Goal: Navigation & Orientation: Understand site structure

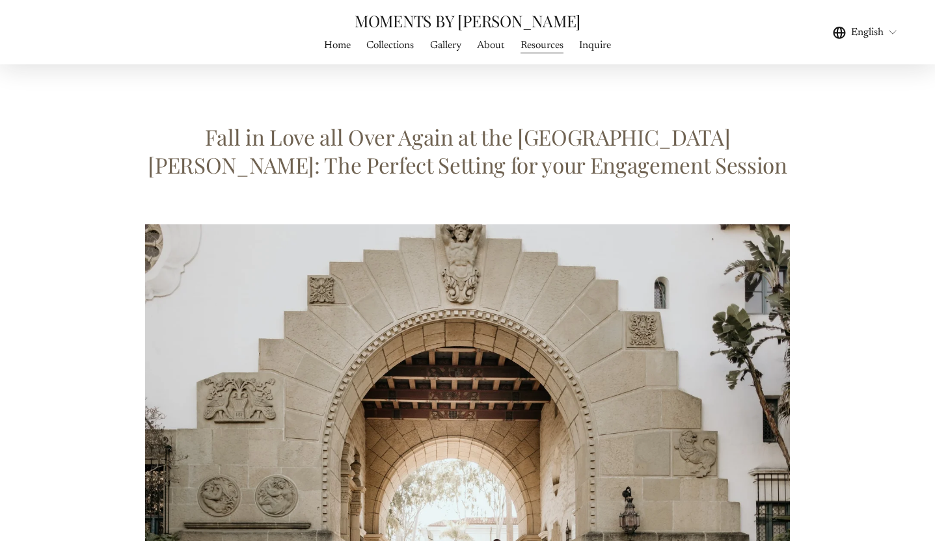
click at [492, 45] on link "About" at bounding box center [490, 45] width 27 height 18
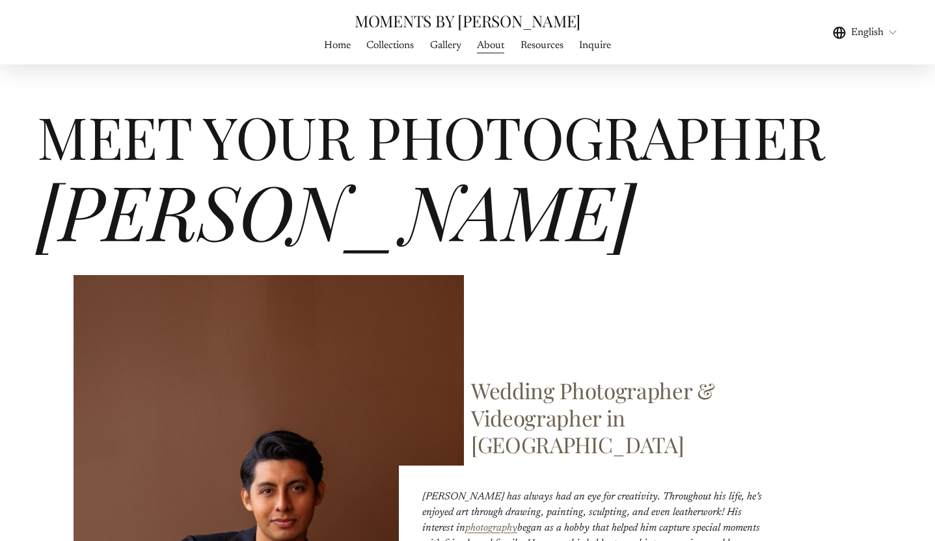
click at [338, 46] on link "Home" at bounding box center [337, 45] width 27 height 18
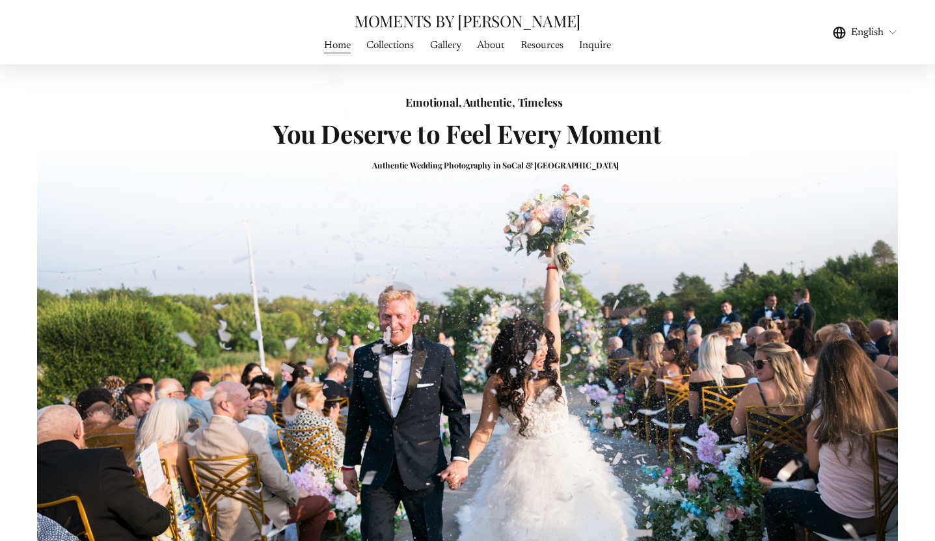
click at [400, 44] on link "Collections" at bounding box center [389, 45] width 47 height 18
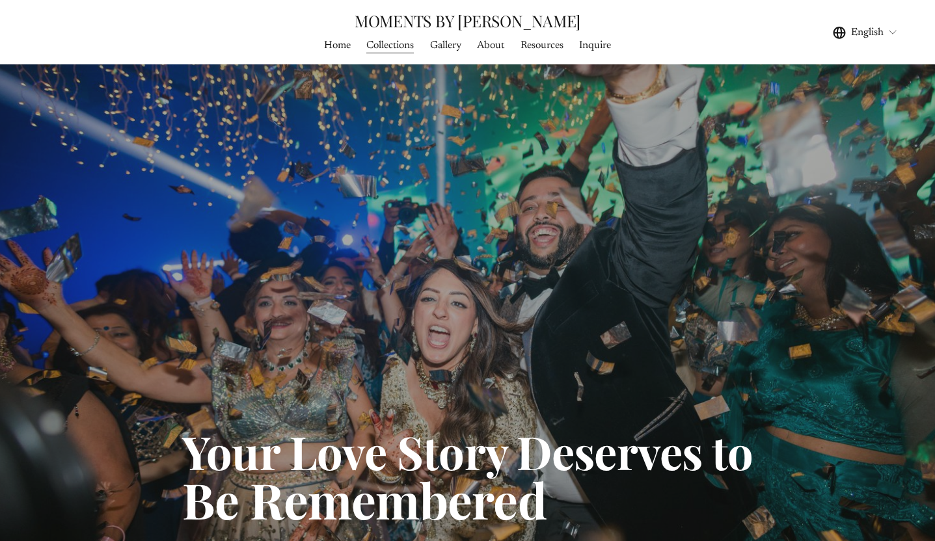
click at [334, 47] on link "Home" at bounding box center [337, 45] width 27 height 18
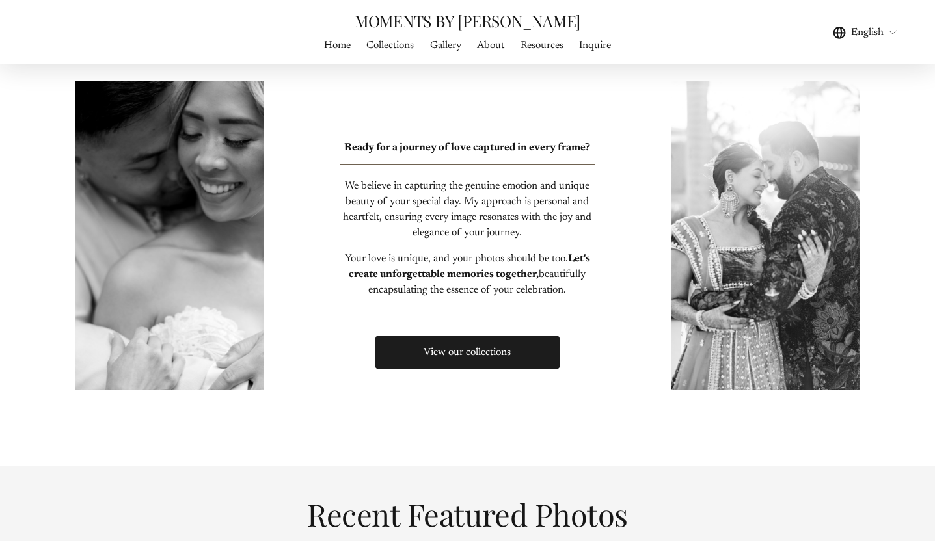
scroll to position [140, 0]
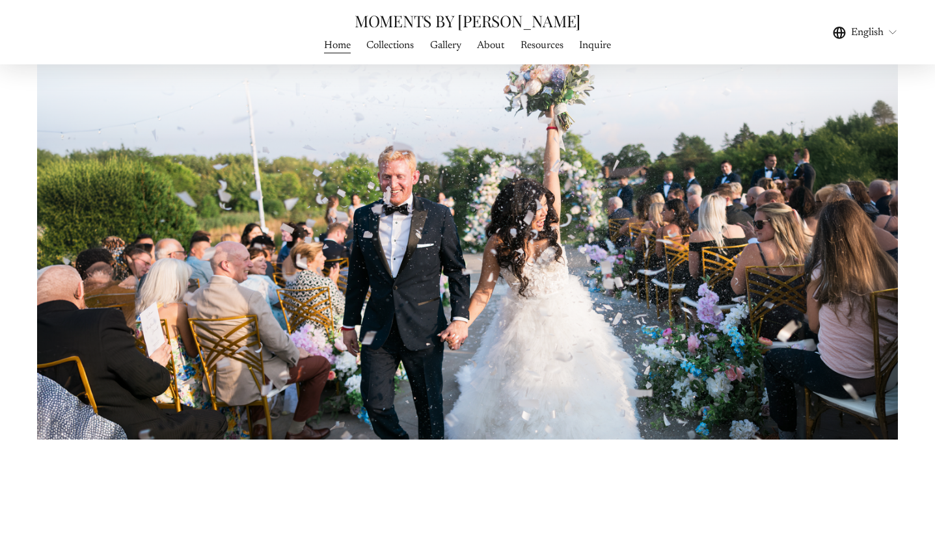
click at [605, 47] on link "Inquire" at bounding box center [595, 45] width 32 height 18
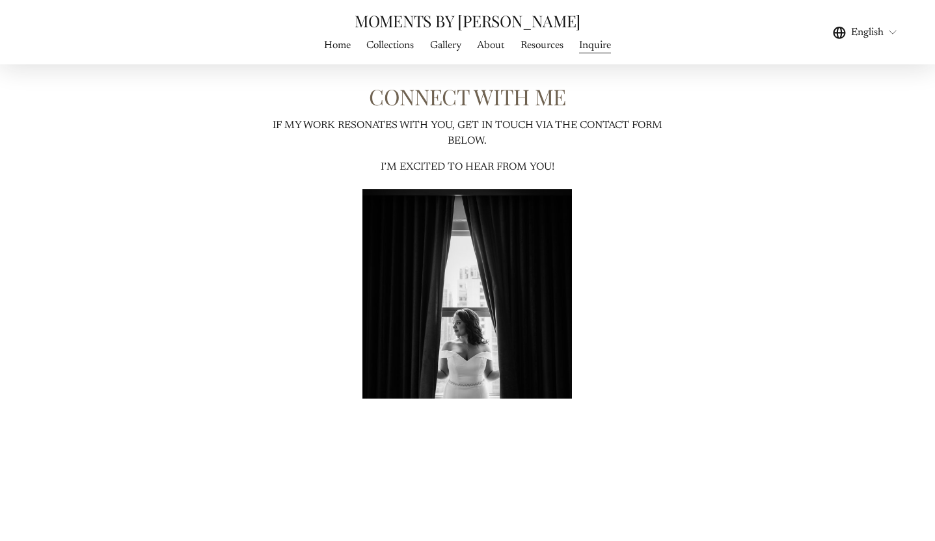
click at [549, 41] on link "Resources" at bounding box center [541, 45] width 43 height 18
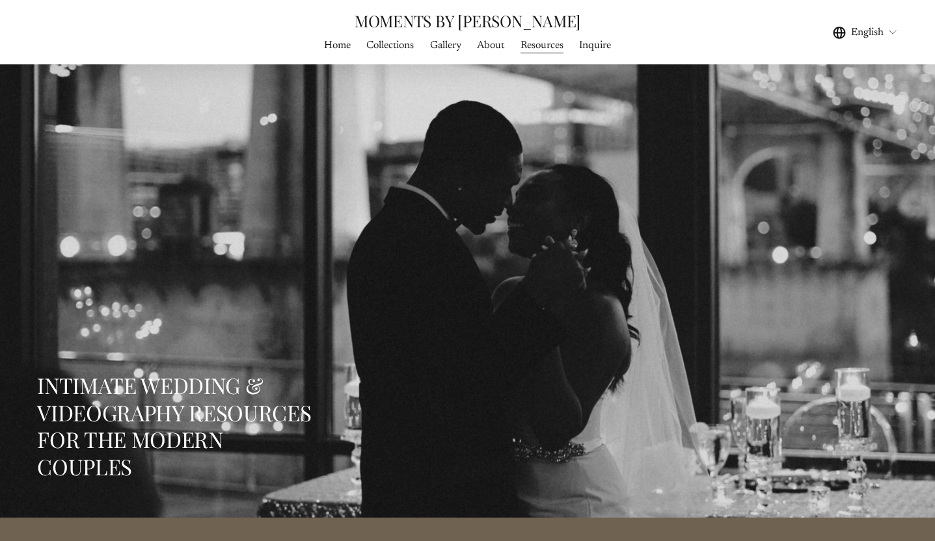
click at [486, 44] on link "About" at bounding box center [490, 45] width 27 height 18
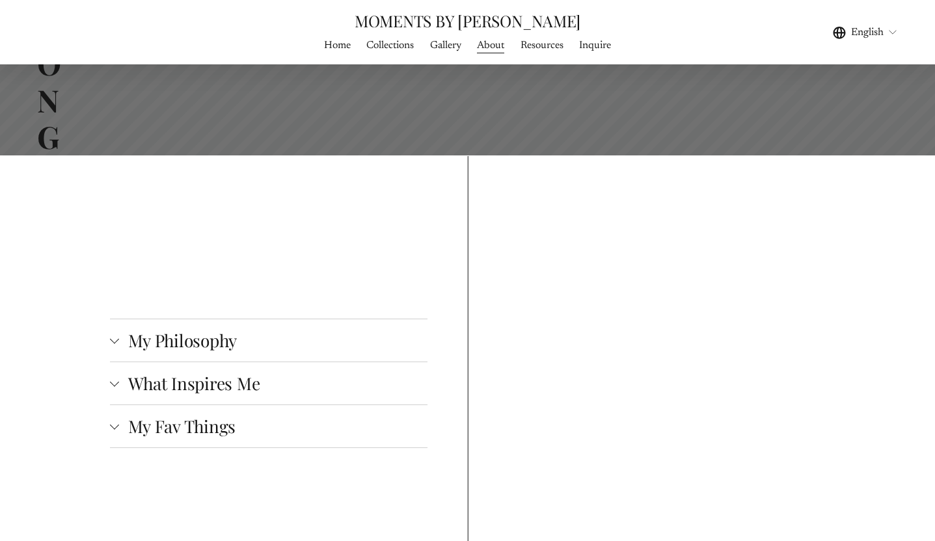
scroll to position [2032, 0]
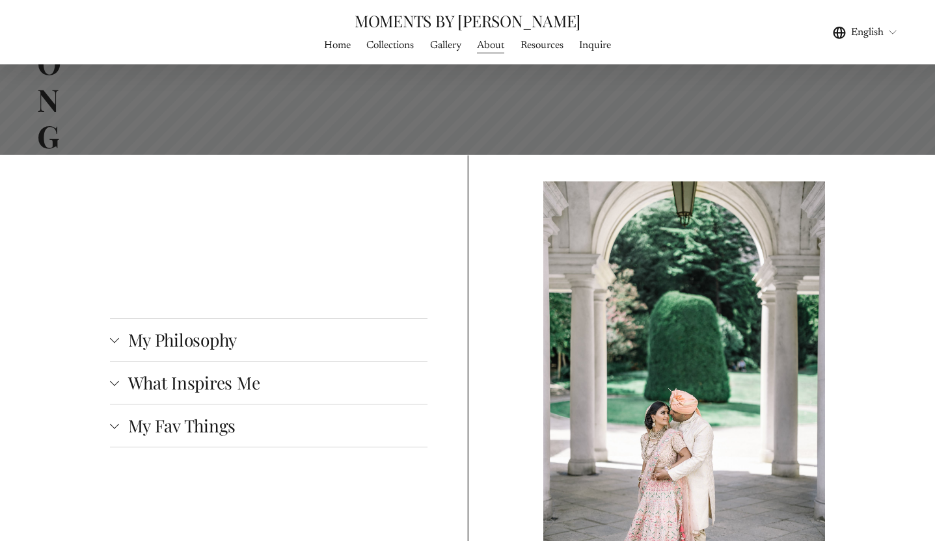
click at [168, 414] on span "My Fav Things" at bounding box center [273, 425] width 309 height 23
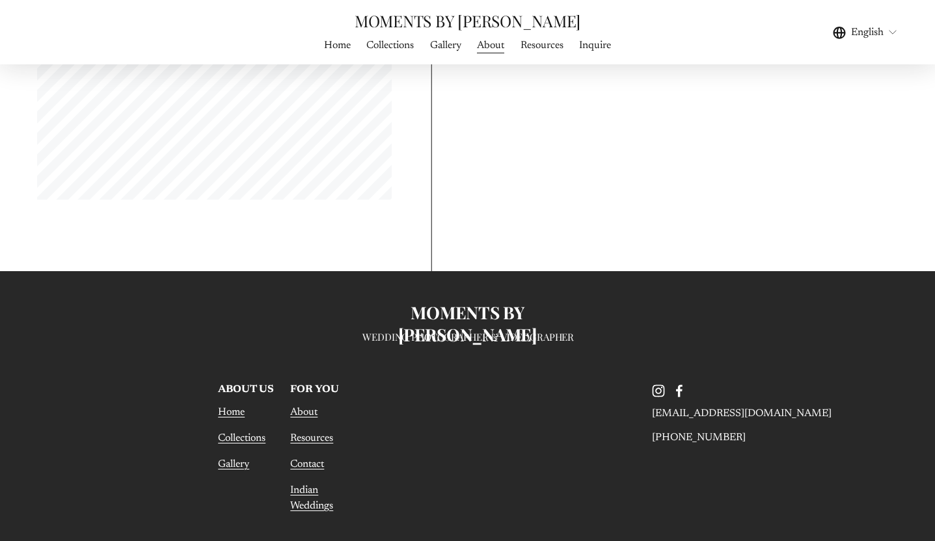
scroll to position [5386, 0]
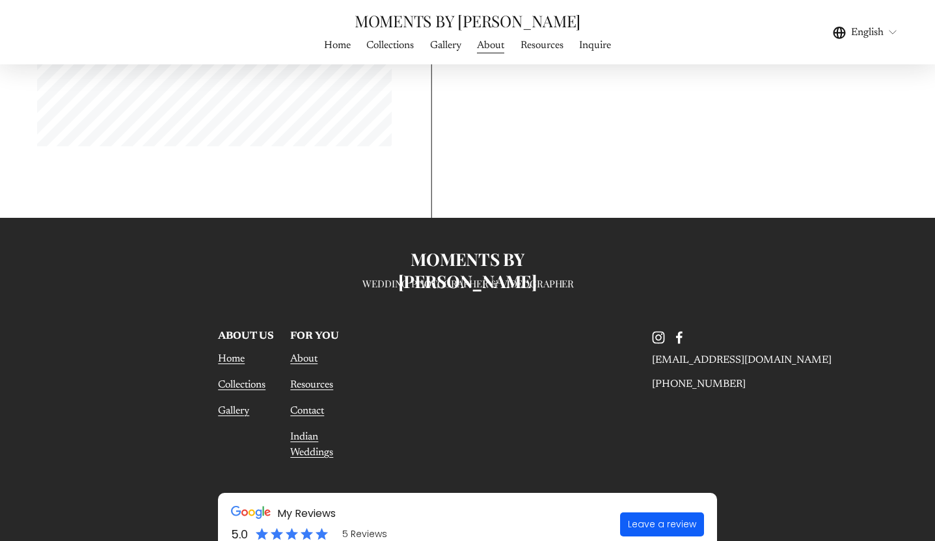
click at [654, 325] on use "Instagram" at bounding box center [658, 338] width 26 height 26
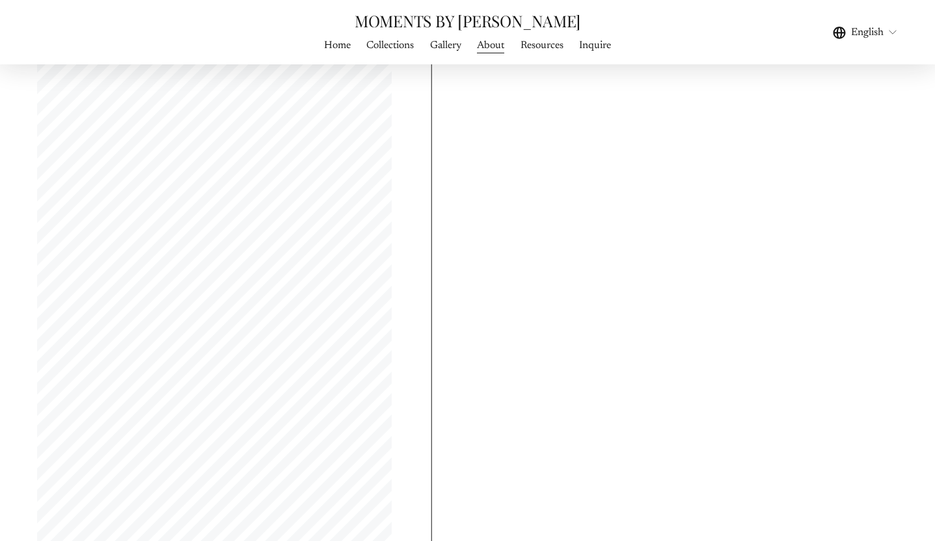
scroll to position [4800, 0]
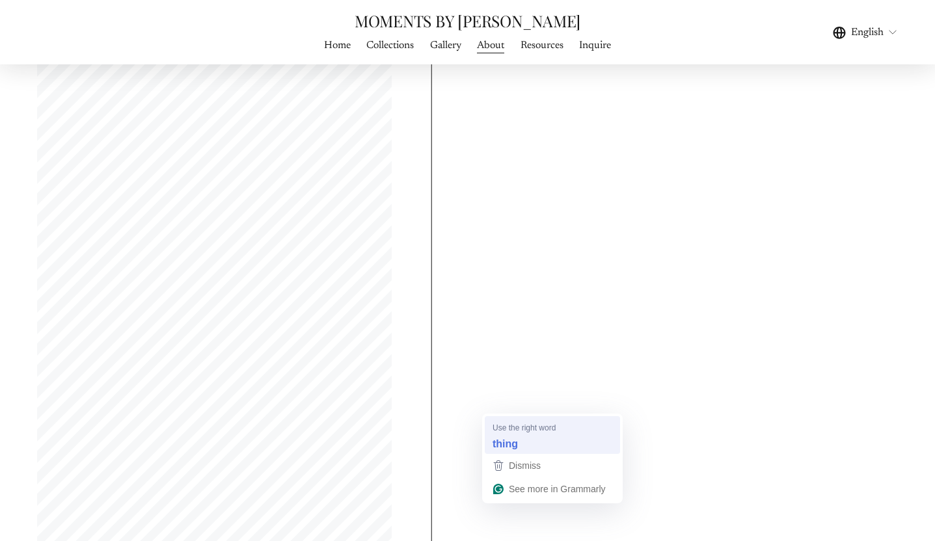
click at [506, 451] on div "thing" at bounding box center [552, 443] width 125 height 21
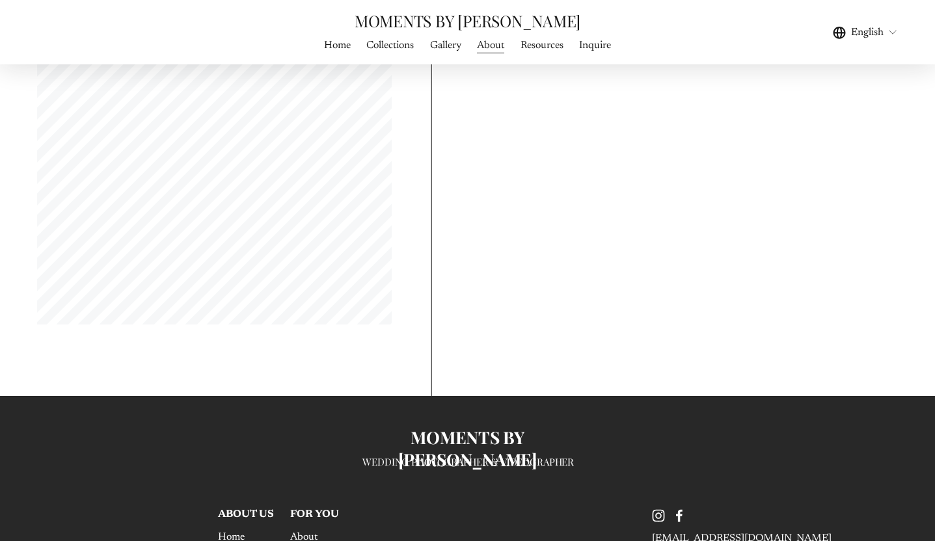
scroll to position [5205, 0]
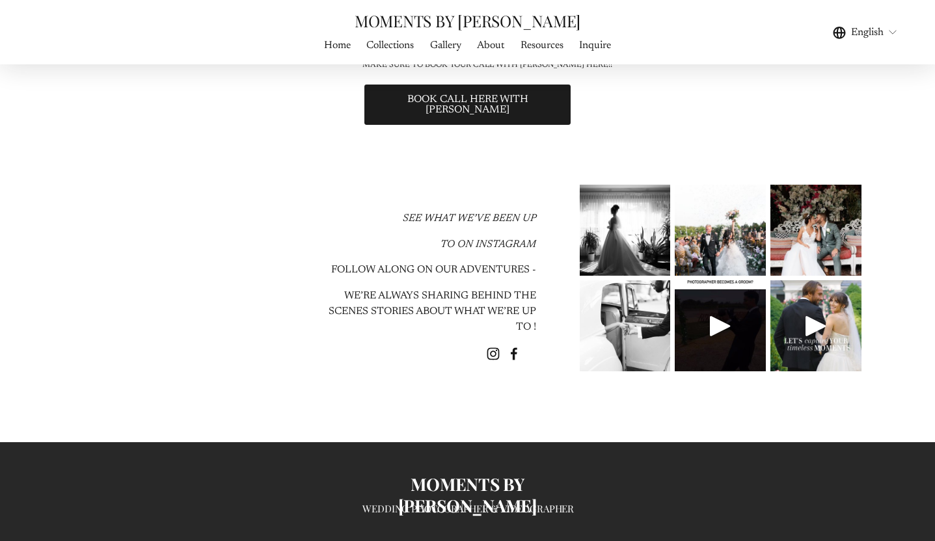
scroll to position [2157, 0]
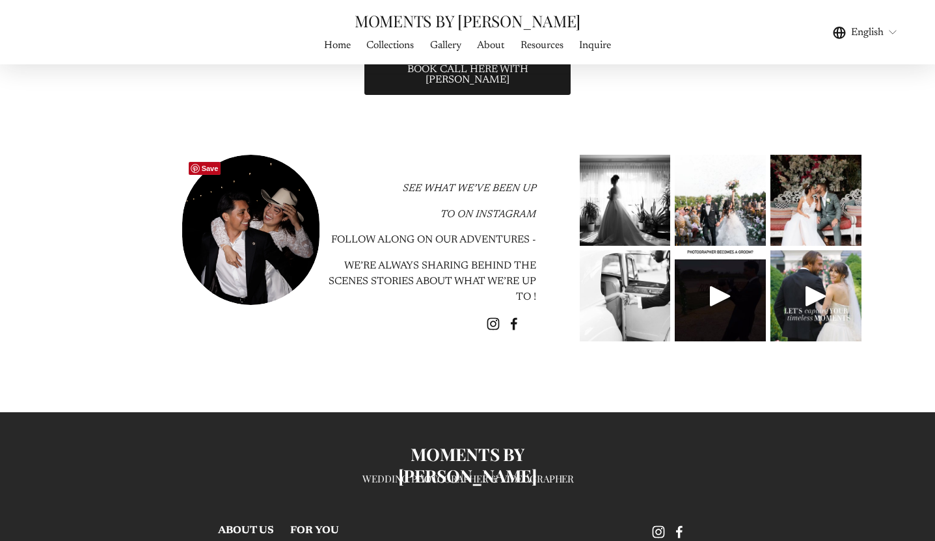
click at [280, 209] on div at bounding box center [250, 230] width 137 height 150
